Goal: Information Seeking & Learning: Find specific fact

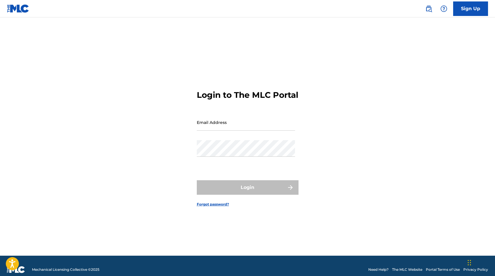
click at [428, 8] on img at bounding box center [428, 8] width 7 height 7
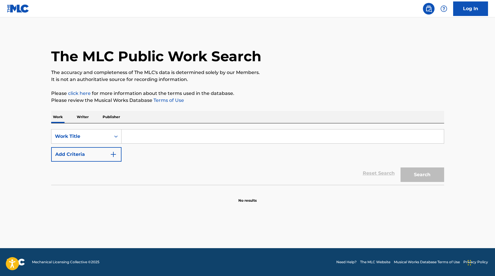
click at [137, 136] on input "Search Form" at bounding box center [283, 137] width 322 height 14
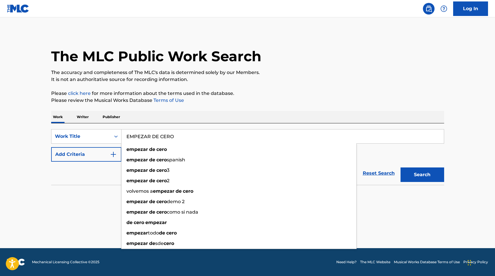
type input "EMPEZAR DE CERO"
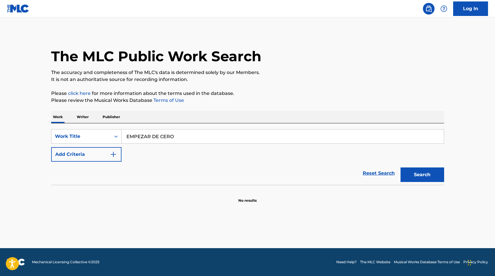
click at [431, 182] on button "Search" at bounding box center [423, 175] width 44 height 15
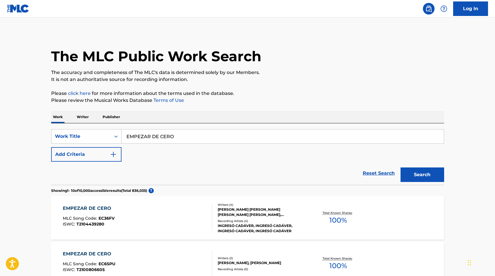
click at [117, 153] on button "Add Criteria" at bounding box center [86, 154] width 70 height 15
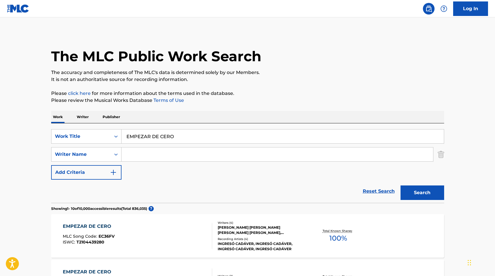
click at [135, 153] on input "Search Form" at bounding box center [278, 155] width 312 height 14
click at [415, 192] on button "Search" at bounding box center [423, 193] width 44 height 15
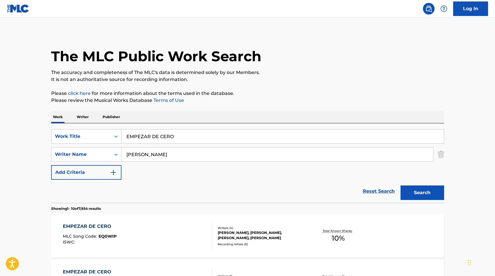
click at [162, 153] on input "HERNANDEZ" at bounding box center [278, 155] width 312 height 14
type input "FLOR"
click at [401, 186] on button "Search" at bounding box center [423, 193] width 44 height 15
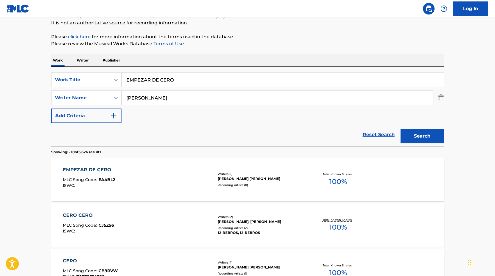
scroll to position [59, 0]
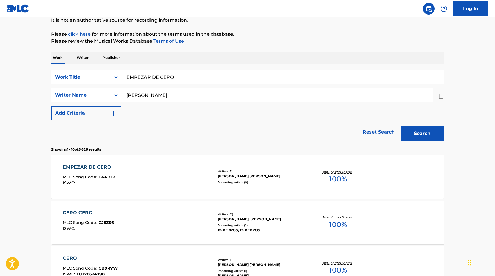
click at [153, 164] on div "EMPEZAR DE CERO MLC Song Code : EA4BL2 ISWC :" at bounding box center [137, 177] width 149 height 26
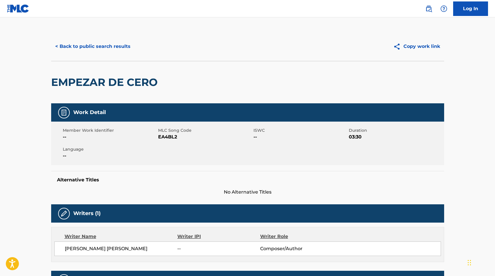
click at [165, 137] on span "EA4BL2" at bounding box center [205, 137] width 94 height 7
copy span "EA4BL2"
click at [93, 48] on button "< Back to public search results" at bounding box center [92, 46] width 83 height 15
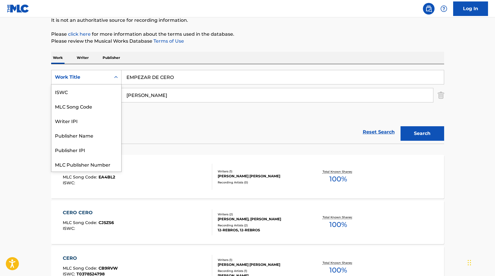
click at [106, 79] on div "Work Title" at bounding box center [81, 77] width 52 height 7
click at [104, 92] on div "MLC Song Code" at bounding box center [86, 92] width 70 height 15
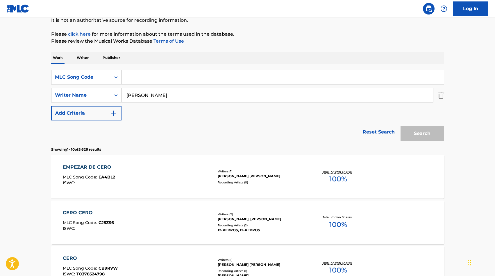
click at [150, 95] on input "FLOR" at bounding box center [278, 95] width 312 height 14
click at [142, 86] on div "SearchWithCriteria49428f4d-2195-4883-af04-0e112f824453 MLC Song Code SearchWith…" at bounding box center [247, 95] width 393 height 51
click at [142, 79] on input "Search Form" at bounding box center [283, 77] width 322 height 14
paste input "EA0MD2"
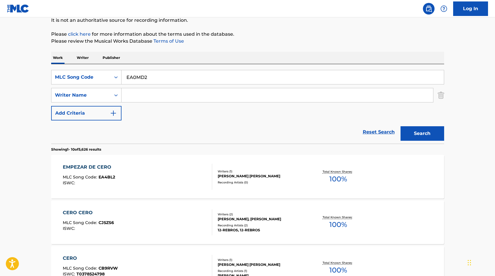
type input "EA0MD2"
click at [426, 134] on button "Search" at bounding box center [423, 133] width 44 height 15
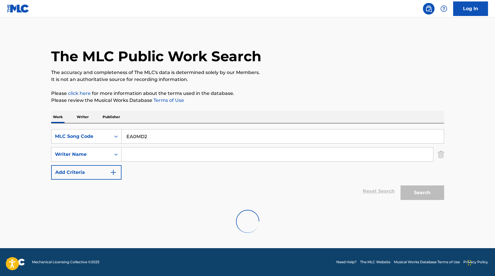
scroll to position [0, 0]
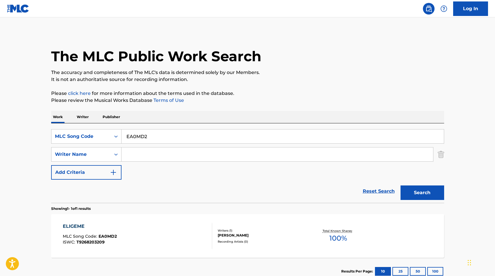
click at [121, 225] on div "ELIGEME MLC Song Code : EA0MD2 ISWC : T9268203209" at bounding box center [137, 236] width 149 height 26
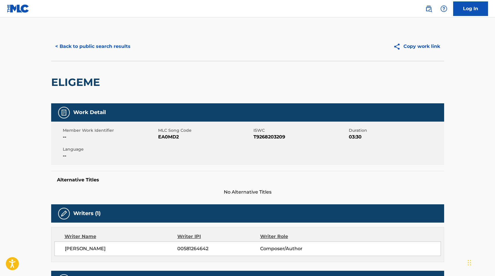
click at [86, 53] on button "< Back to public search results" at bounding box center [92, 46] width 83 height 15
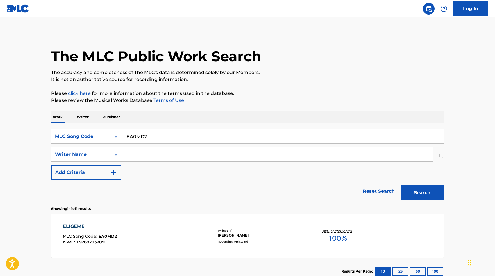
click at [144, 145] on div "SearchWithCriteria49428f4d-2195-4883-af04-0e112f824453 MLC Song Code EA0MD2 Sea…" at bounding box center [247, 154] width 393 height 51
click at [141, 137] on input "EA0MD2" at bounding box center [283, 137] width 322 height 14
paste input "5ZEH"
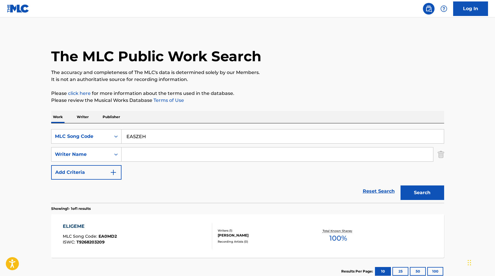
type input "EA5ZEH"
click at [414, 193] on button "Search" at bounding box center [423, 193] width 44 height 15
click at [193, 225] on div "EL VALOR DE AQUELLOS HEROES MLC Song Code : EA5ZEH ISWC : T3107109531" at bounding box center [137, 236] width 149 height 26
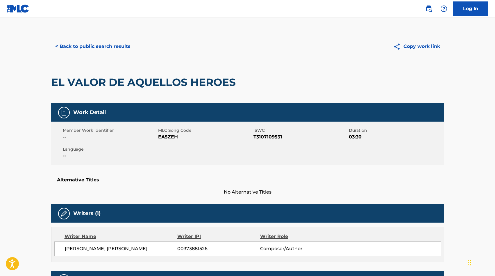
click at [116, 53] on button "< Back to public search results" at bounding box center [92, 46] width 83 height 15
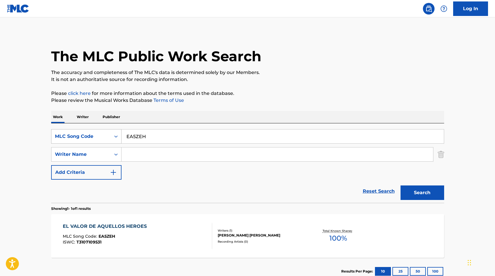
click at [108, 133] on div "MLC Song Code" at bounding box center [80, 136] width 59 height 11
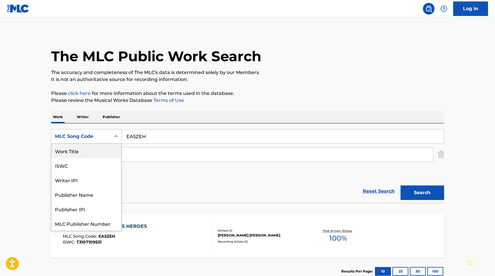
click at [100, 151] on div "Work Title" at bounding box center [86, 151] width 70 height 15
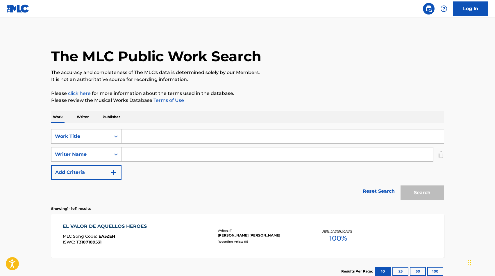
click at [145, 136] on input "Search Form" at bounding box center [283, 137] width 322 height 14
paste input "55970305"
type input "55970305"
type input "EN EL MAR DE TU MIRAR"
click at [401, 186] on button "Search" at bounding box center [423, 193] width 44 height 15
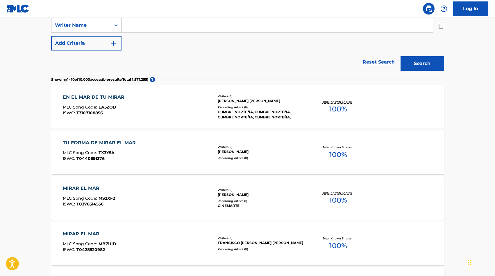
scroll to position [130, 0]
click at [287, 103] on div "Writers ( 1 ) JOSE ANTONIO MORAN MERCADO Recording Artists ( 6 ) CUMBRE NORTEÑA…" at bounding box center [258, 107] width 93 height 26
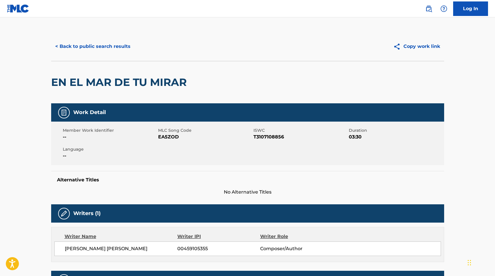
click at [170, 139] on span "EA5ZOD" at bounding box center [205, 137] width 94 height 7
copy span "EA5ZOD"
click at [100, 51] on button "< Back to public search results" at bounding box center [92, 46] width 83 height 15
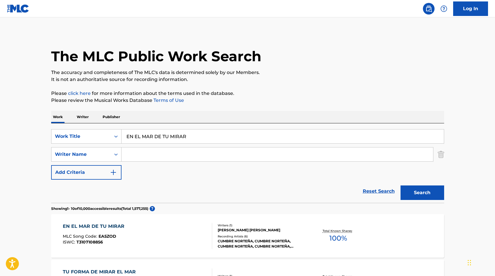
click at [160, 134] on input "EN EL MAR DE TU MIRAR" at bounding box center [283, 137] width 322 height 14
type input "EN ESTA MISMA CANTINA"
click at [401, 186] on button "Search" at bounding box center [423, 193] width 44 height 15
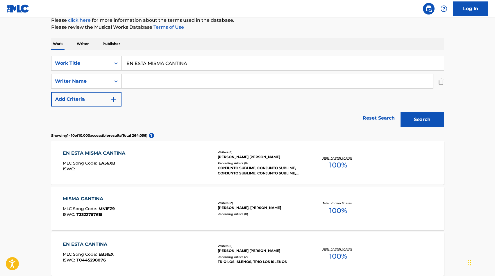
scroll to position [77, 0]
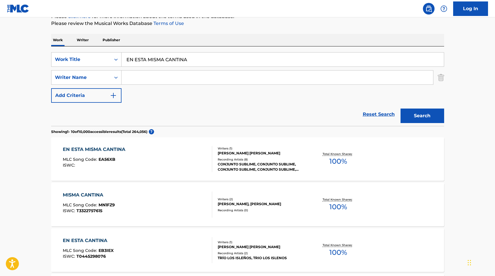
click at [203, 158] on div "EN ESTA MISMA CANTINA MLC Song Code : EA56XB ISWC :" at bounding box center [137, 159] width 149 height 26
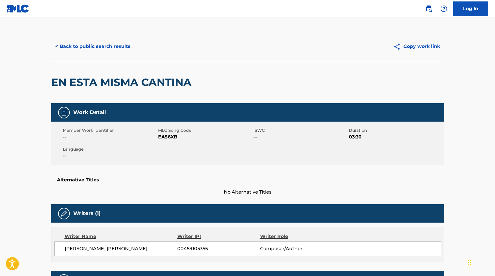
click at [167, 136] on span "EA56XB" at bounding box center [205, 137] width 94 height 7
copy span "EA56XB"
click at [105, 43] on button "< Back to public search results" at bounding box center [92, 46] width 83 height 15
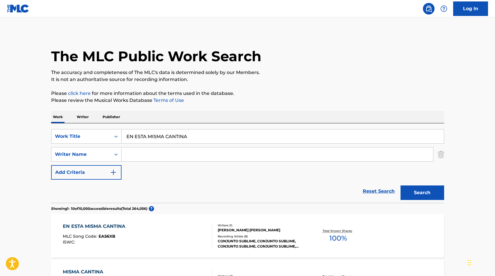
scroll to position [77, 0]
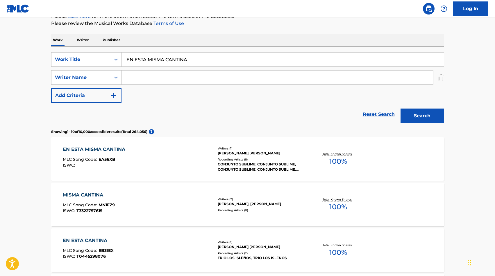
click at [152, 65] on input "EN ESTA MISMA CANTINA" at bounding box center [283, 60] width 322 height 14
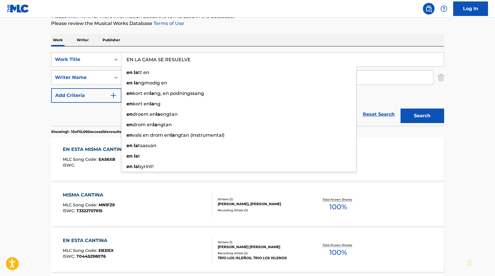
type input "EN LA CAMA SE RESUELVE"
click at [410, 120] on button "Search" at bounding box center [423, 116] width 44 height 15
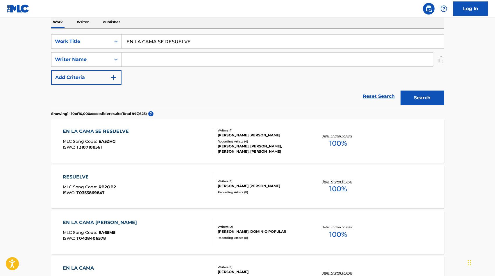
scroll to position [95, 0]
click at [242, 138] on div "ROBERTO SR ARRUEBO TAMAYO" at bounding box center [262, 135] width 88 height 5
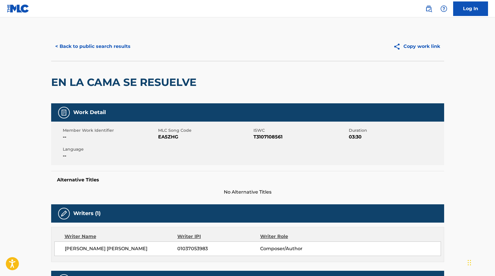
click at [164, 137] on span "EA5ZHG" at bounding box center [205, 137] width 94 height 7
copy span "EA5ZHG"
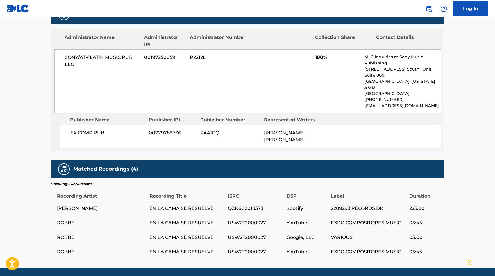
scroll to position [273, 0]
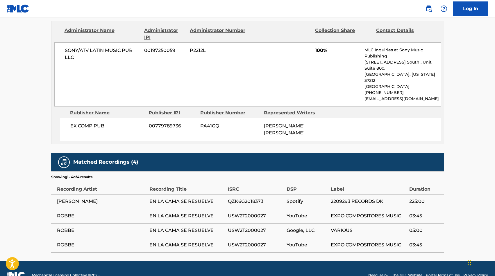
click at [165, 198] on span "EN LA CAMA SE RESUELVE" at bounding box center [187, 201] width 76 height 7
copy div "EN LA CAMA SE RESUELVE"
click at [243, 198] on span "QZK6G2018373" at bounding box center [256, 201] width 56 height 7
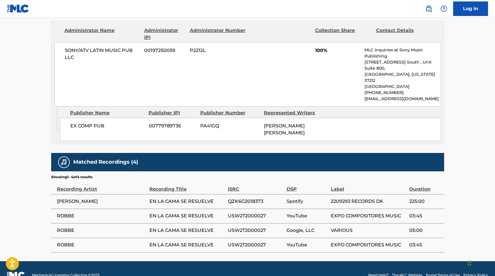
click at [243, 198] on span "QZK6G2018373" at bounding box center [256, 201] width 56 height 7
copy span "QZK6G2018373"
click at [246, 213] on span "USW2T2000027" at bounding box center [256, 216] width 56 height 7
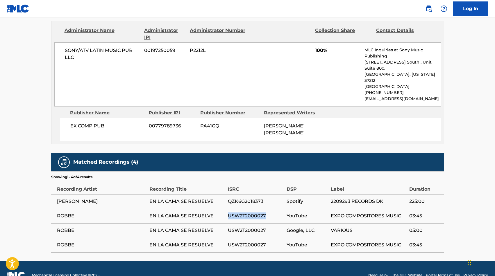
copy span "USW2T2000027"
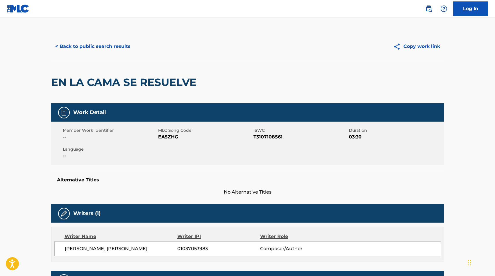
click at [91, 46] on button "< Back to public search results" at bounding box center [92, 46] width 83 height 15
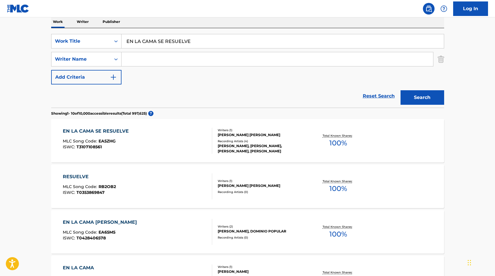
click at [202, 40] on input "EN LA CAMA SE RESUELVE" at bounding box center [283, 41] width 322 height 14
paste input "SIGUIENTE VIDA"
type input "EN LA SIGUIENTE VIDA"
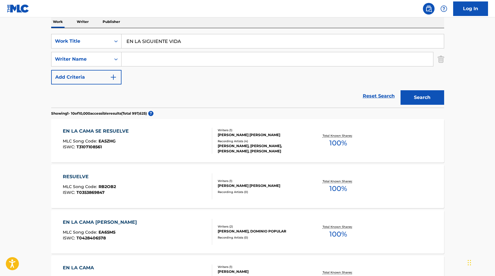
click at [401, 90] on button "Search" at bounding box center [423, 97] width 44 height 15
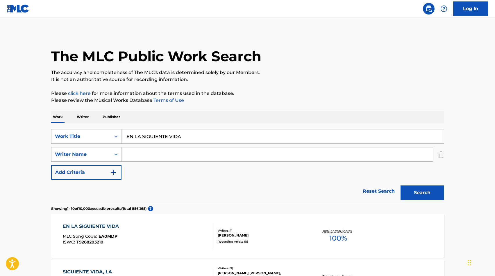
click at [434, 201] on div "Search" at bounding box center [421, 191] width 47 height 23
click at [434, 198] on button "Search" at bounding box center [423, 193] width 44 height 15
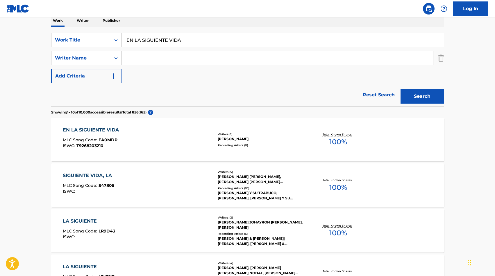
scroll to position [97, 0]
click at [211, 145] on div at bounding box center [209, 139] width 5 height 26
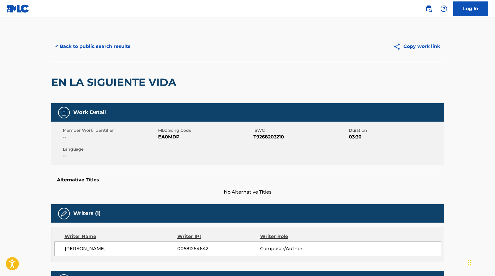
click at [164, 138] on span "EA0MDP" at bounding box center [205, 137] width 94 height 7
copy span "EA0MDP"
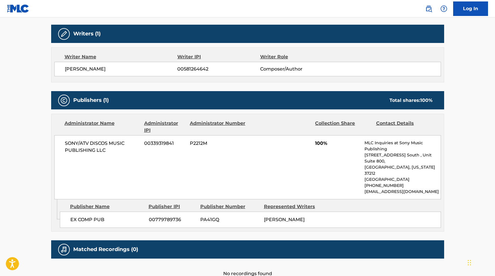
scroll to position [180, 0]
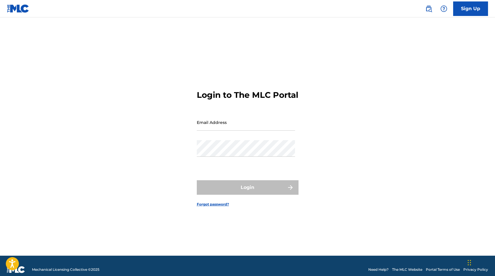
click at [423, 15] on div "Sign Up" at bounding box center [453, 8] width 69 height 15
click at [426, 12] on img at bounding box center [428, 8] width 7 height 7
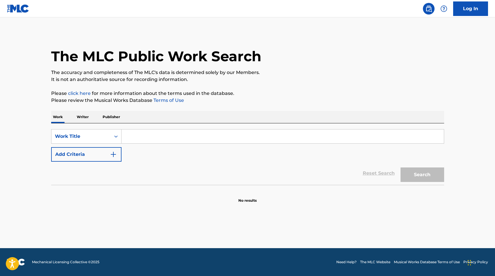
click at [143, 141] on input "Search Form" at bounding box center [283, 137] width 322 height 14
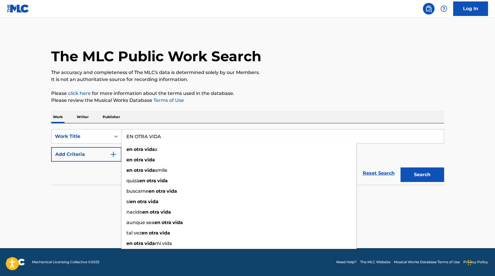
type input "EN OTRA VIDA"
click at [417, 177] on button "Search" at bounding box center [423, 175] width 44 height 15
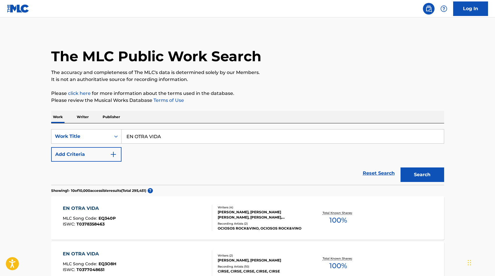
click at [79, 158] on button "Add Criteria" at bounding box center [86, 154] width 70 height 15
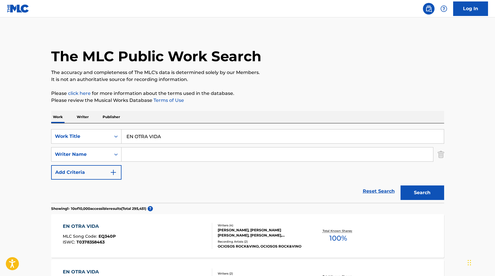
click at [131, 155] on input "Search Form" at bounding box center [278, 155] width 312 height 14
type input "TRIMAGLIO"
click at [427, 190] on button "Search" at bounding box center [423, 193] width 44 height 15
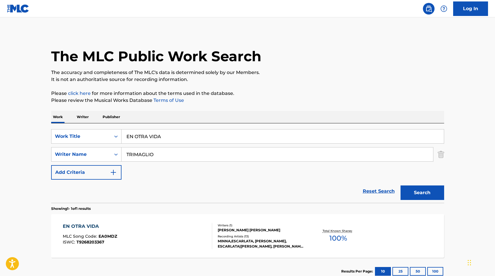
click at [246, 259] on section "Results Per Page: 10 25 50 100" at bounding box center [247, 271] width 393 height 27
click at [249, 249] on div "MINNA,ESCARLATA, MINNA, ESCARLATA|MINNA, MINNA & ESCARLATA, MINNA,ESCARLATA" at bounding box center [262, 244] width 88 height 10
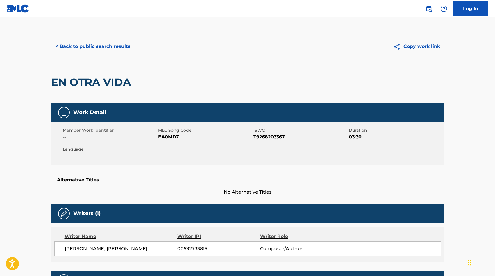
click at [171, 137] on span "EA0MDZ" at bounding box center [205, 137] width 94 height 7
copy span "EA0MDZ"
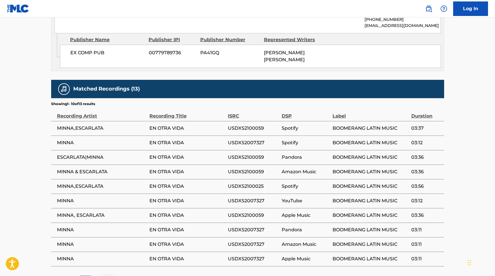
scroll to position [348, 0]
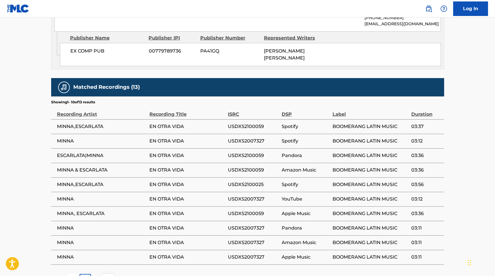
click at [111, 276] on img at bounding box center [107, 279] width 7 height 7
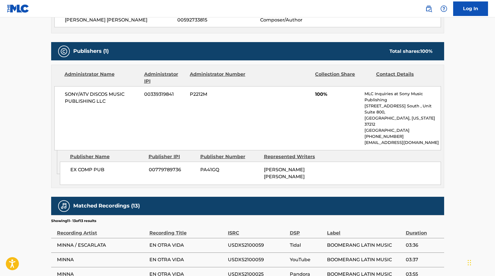
scroll to position [280, 0]
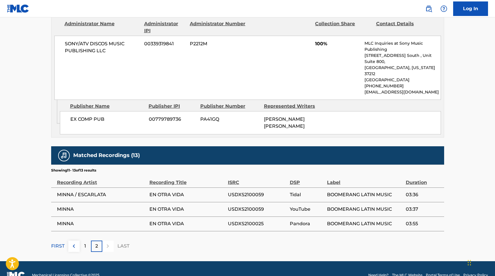
click at [85, 243] on p "1" at bounding box center [85, 246] width 2 height 7
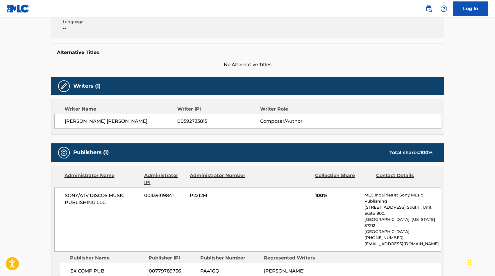
scroll to position [0, 0]
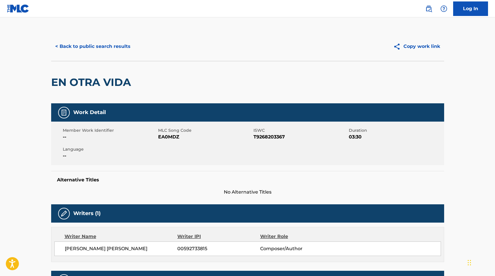
click at [85, 50] on button "< Back to public search results" at bounding box center [92, 46] width 83 height 15
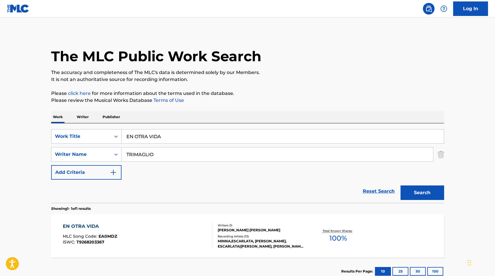
click at [162, 142] on input "EN OTRA VIDA" at bounding box center [283, 137] width 322 height 14
paste input "CERRADOS"
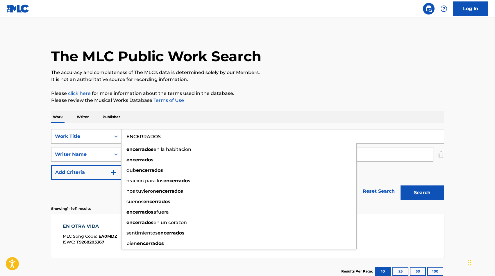
type input "ENCERRADOS"
click at [0, 130] on main "The MLC Public Work Search The accuracy and completeness of The MLC's data is d…" at bounding box center [247, 152] width 495 height 271
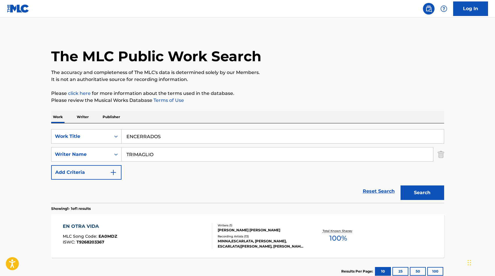
click at [131, 153] on input "TRIMAGLIO" at bounding box center [278, 155] width 312 height 14
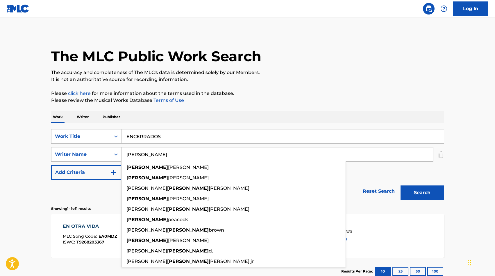
click at [401, 186] on button "Search" at bounding box center [423, 193] width 44 height 15
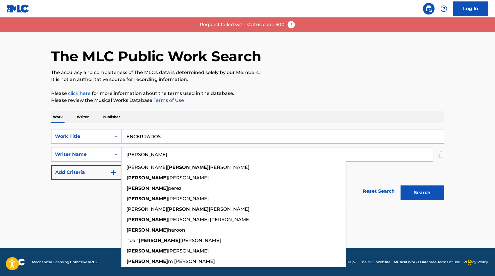
click at [2, 151] on main "The MLC Public Work Search The accuracy and completeness of The MLC's data is d…" at bounding box center [247, 132] width 495 height 231
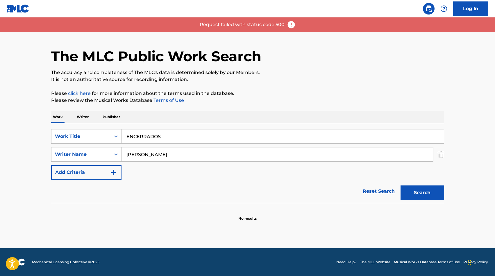
click at [431, 196] on button "Search" at bounding box center [423, 193] width 44 height 15
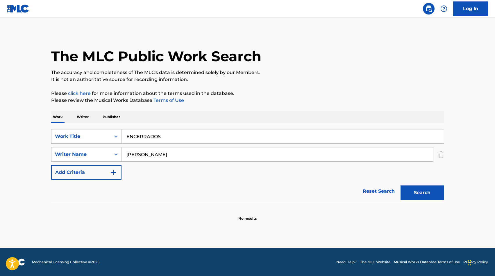
click at [420, 202] on div "Search" at bounding box center [421, 191] width 47 height 23
click at [414, 189] on button "Search" at bounding box center [423, 193] width 44 height 15
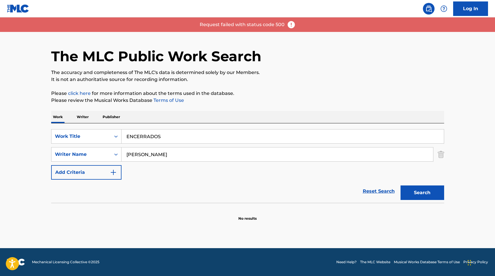
click at [193, 154] on input "aaron" at bounding box center [278, 155] width 312 height 14
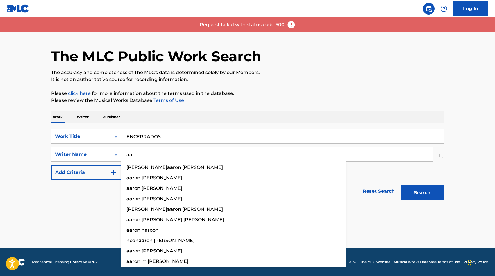
type input "a"
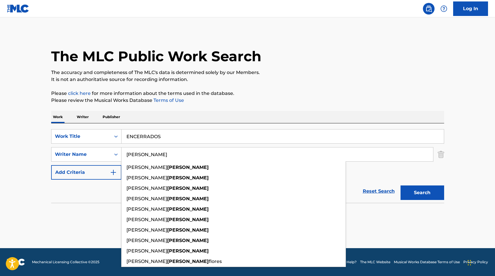
type input "escobedo"
click at [401, 186] on button "Search" at bounding box center [423, 193] width 44 height 15
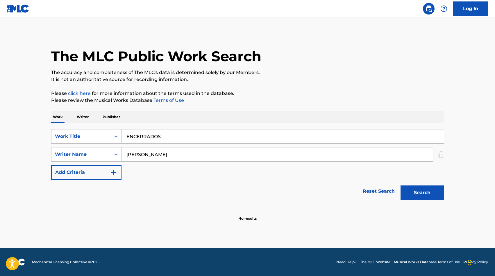
click at [422, 193] on button "Search" at bounding box center [423, 193] width 44 height 15
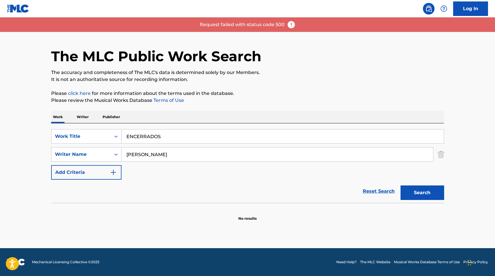
click at [10, 5] on img at bounding box center [18, 8] width 22 height 8
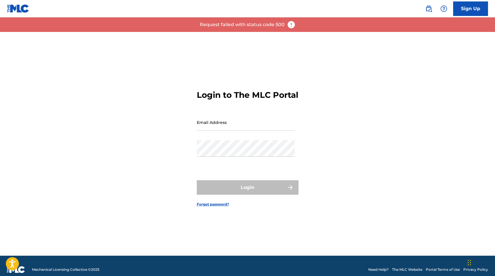
click at [429, 6] on img at bounding box center [428, 8] width 7 height 7
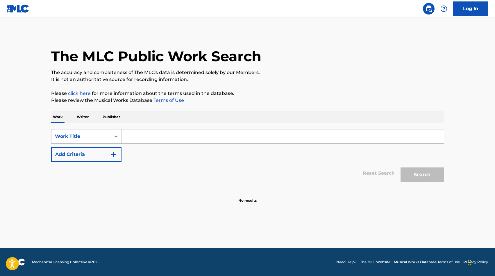
click at [154, 131] on input "Search Form" at bounding box center [283, 137] width 322 height 14
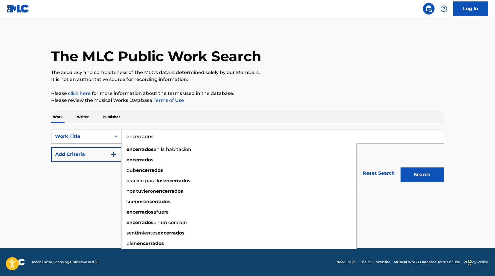
type input "encerrados"
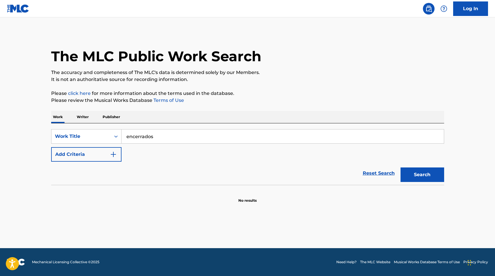
click at [431, 178] on button "Search" at bounding box center [423, 175] width 44 height 15
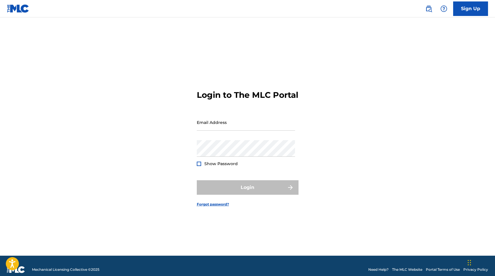
click at [367, 66] on div "Login to The MLC Portal Email Address Password Show Password Login Forgot passw…" at bounding box center [247, 144] width 407 height 224
click at [427, 11] on img at bounding box center [428, 8] width 7 height 7
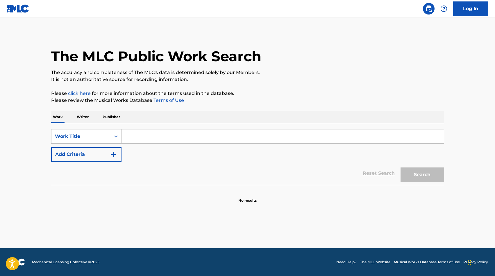
click at [299, 144] on div "SearchWithCriteria5074adcb-60dd-43a3-878d-8c65e3f4958b Work Title Add Criteria" at bounding box center [247, 145] width 393 height 33
click at [300, 135] on input "Search Form" at bounding box center [283, 137] width 322 height 14
type input "encerrados"
click at [433, 174] on button "Search" at bounding box center [423, 175] width 44 height 15
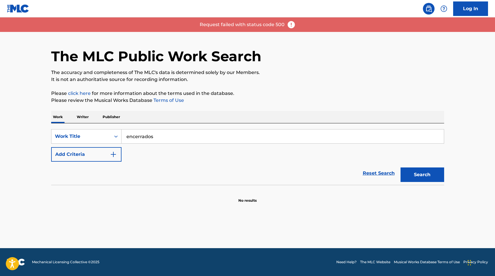
click at [292, 25] on img at bounding box center [291, 24] width 9 height 9
